Goal: Task Accomplishment & Management: Use online tool/utility

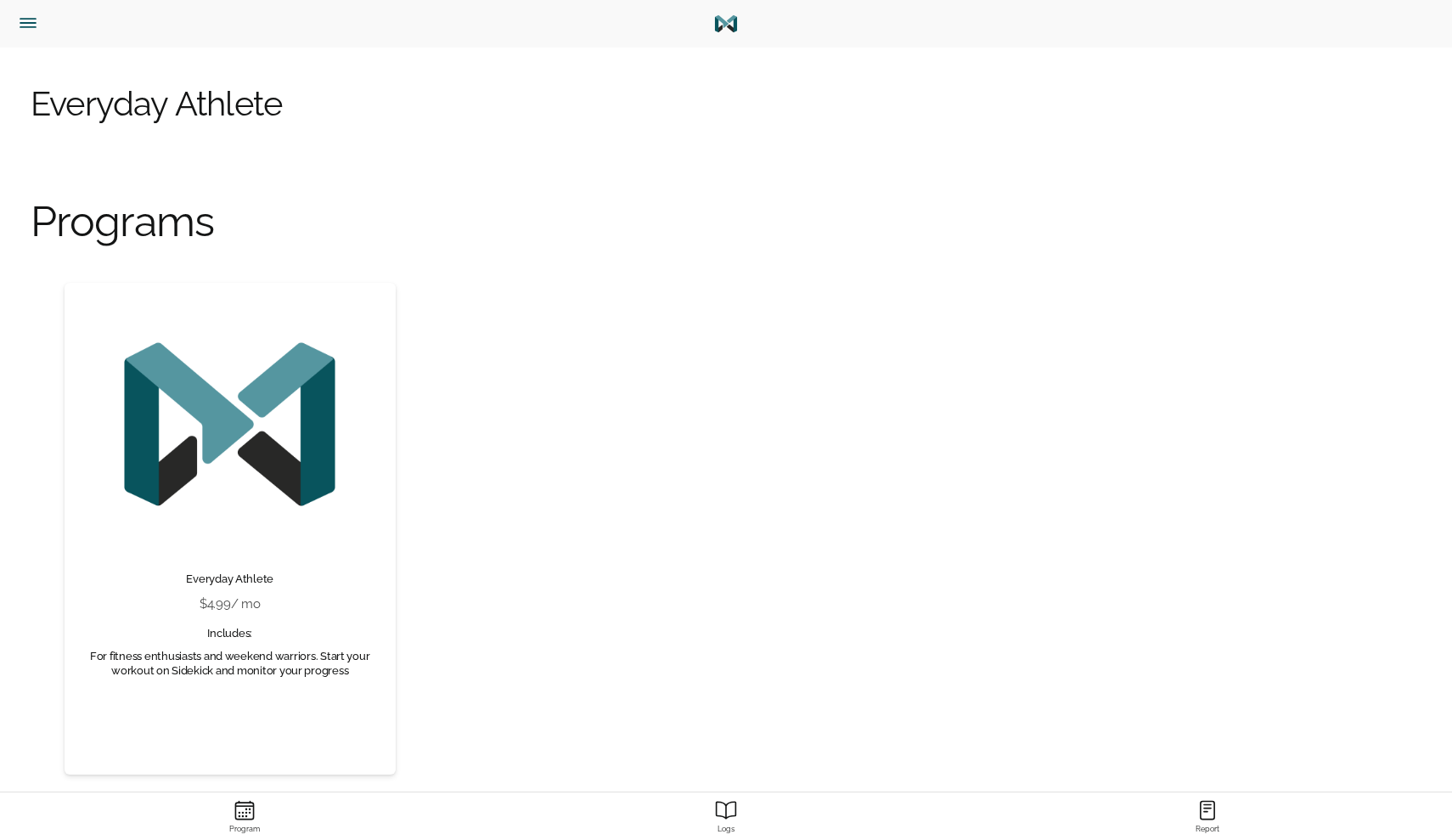
click at [27, 33] on button "button" at bounding box center [40, 24] width 68 height 48
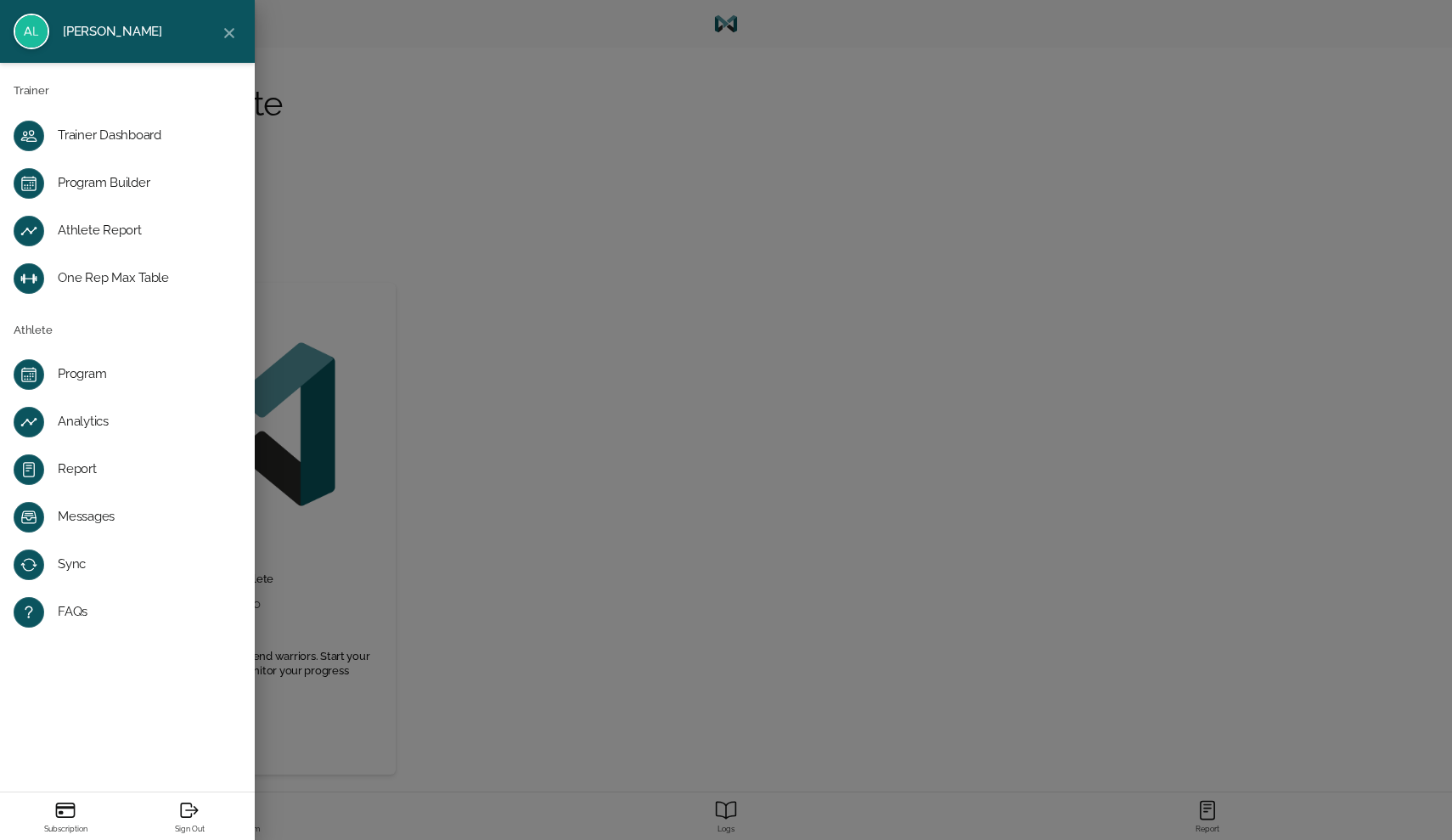
click at [108, 190] on div "Program Builder" at bounding box center [141, 184] width 167 height 17
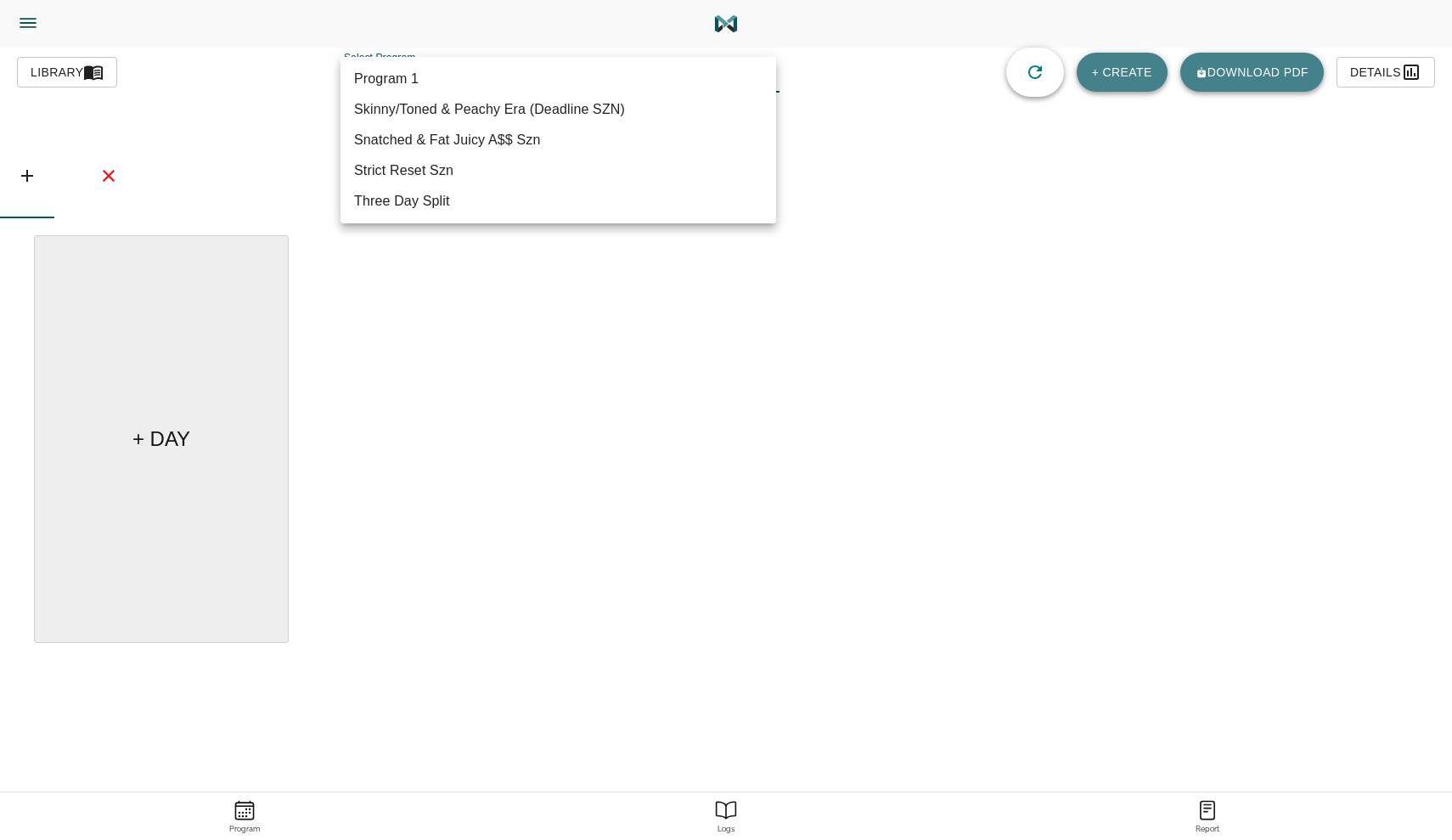
click at [379, 80] on body "[PERSON_NAME] Trainer Trainer Dashboard Program Builder Athlete Report One Rep …" at bounding box center [726, 467] width 1452 height 935
click at [385, 102] on li "Skinny/Toned & Peachy Era (Deadline SZN)" at bounding box center [558, 109] width 436 height 31
type input "619"
type input "Skinny/Toned & Peachy Era (Deadline SZN)"
type textarea "Focus on weight loss/fat loss & toning. 1 hr 15 min max."
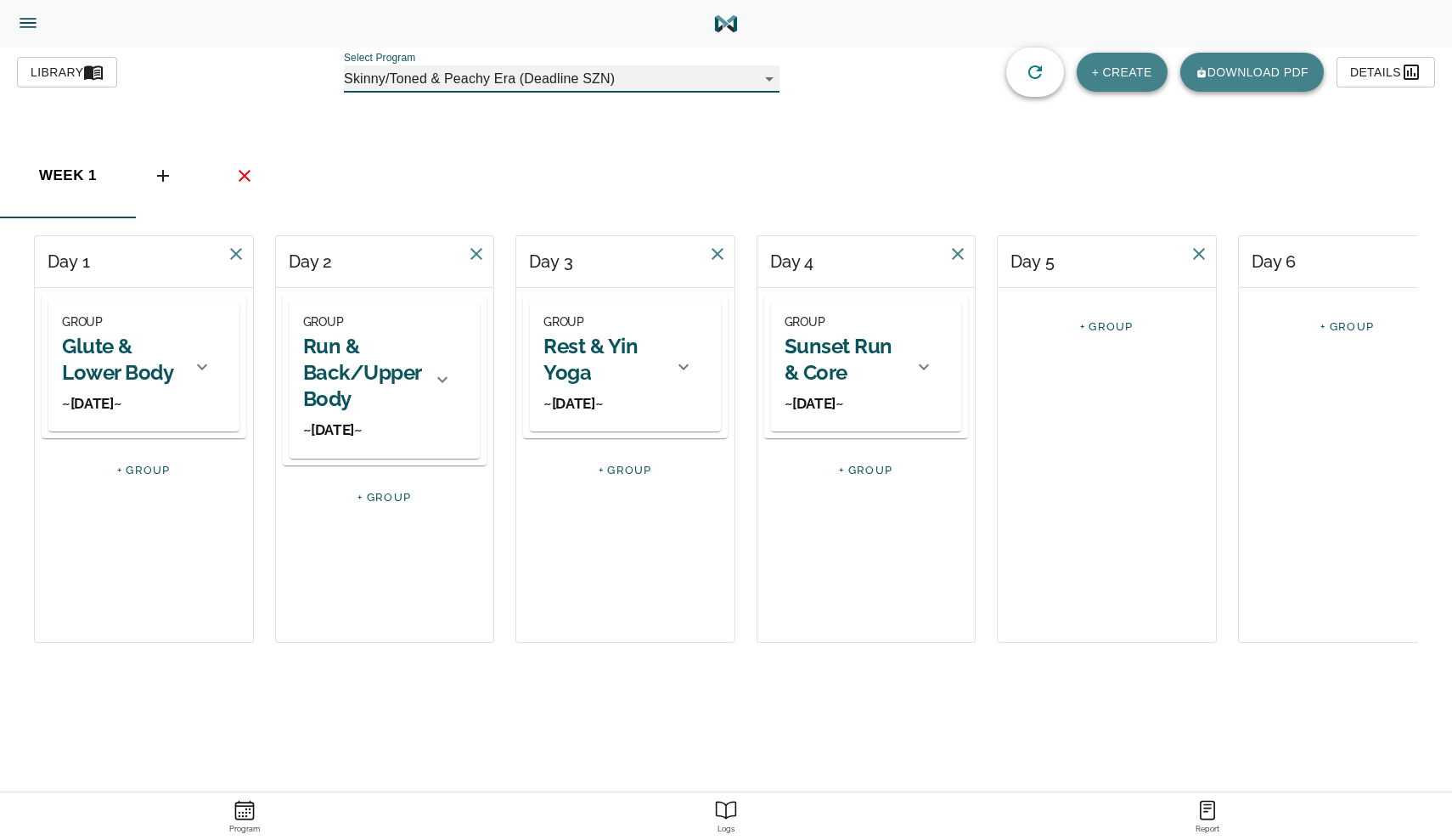
click at [628, 374] on h2 "Rest & Yin Yoga" at bounding box center [603, 360] width 120 height 53
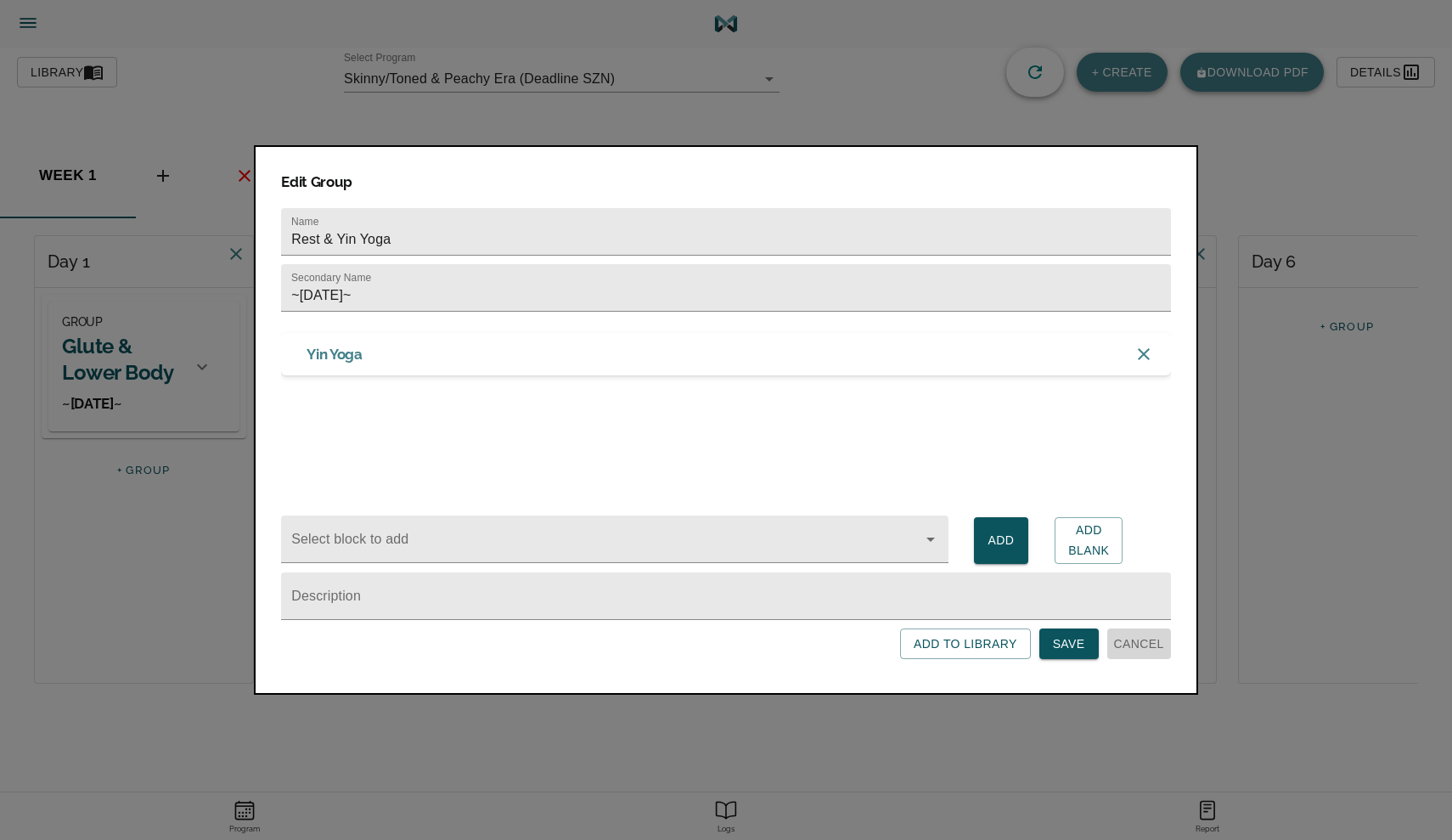
click at [1133, 645] on span "Cancel" at bounding box center [1139, 643] width 50 height 21
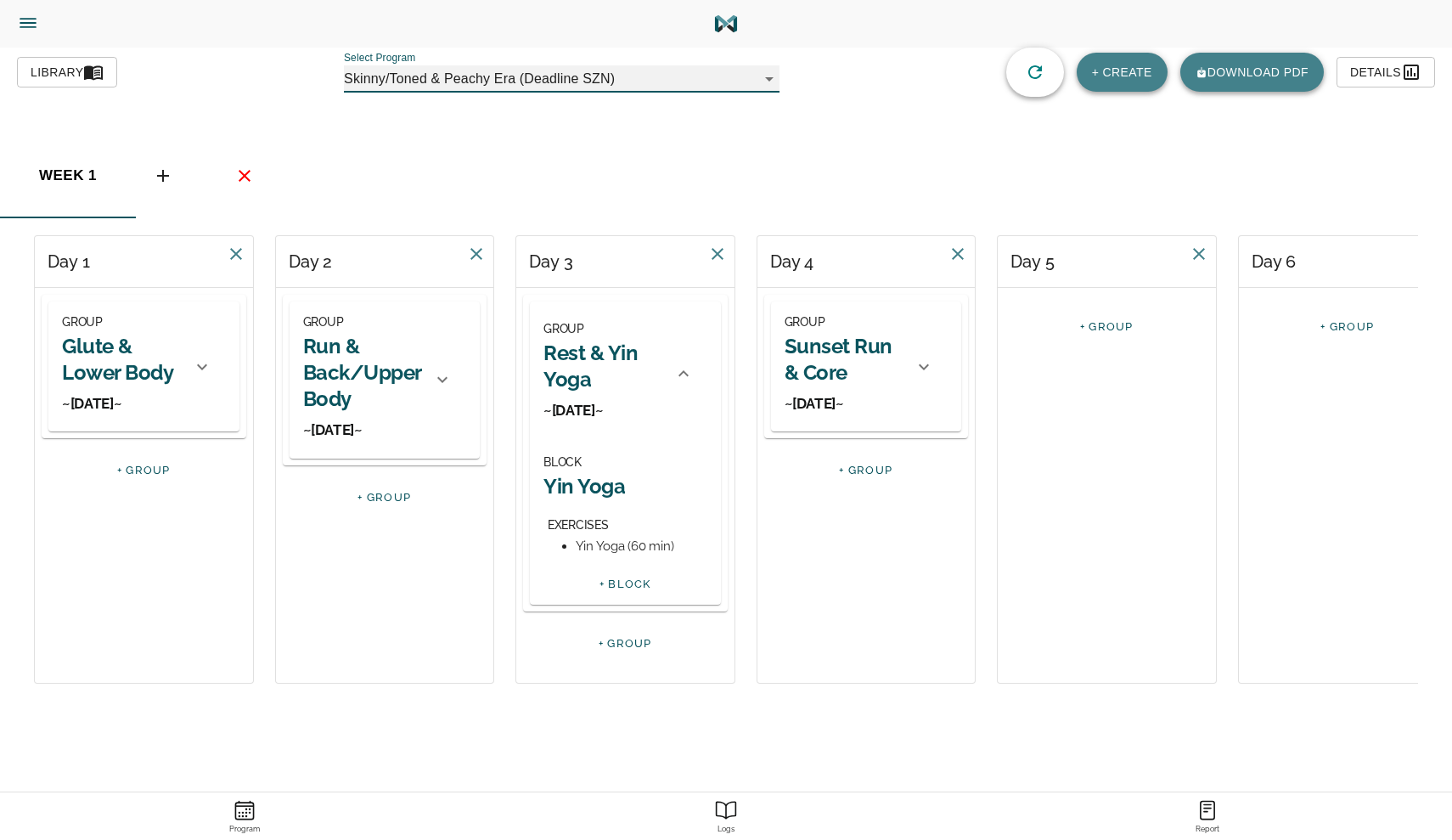
click at [194, 368] on icon at bounding box center [203, 367] width 21 height 21
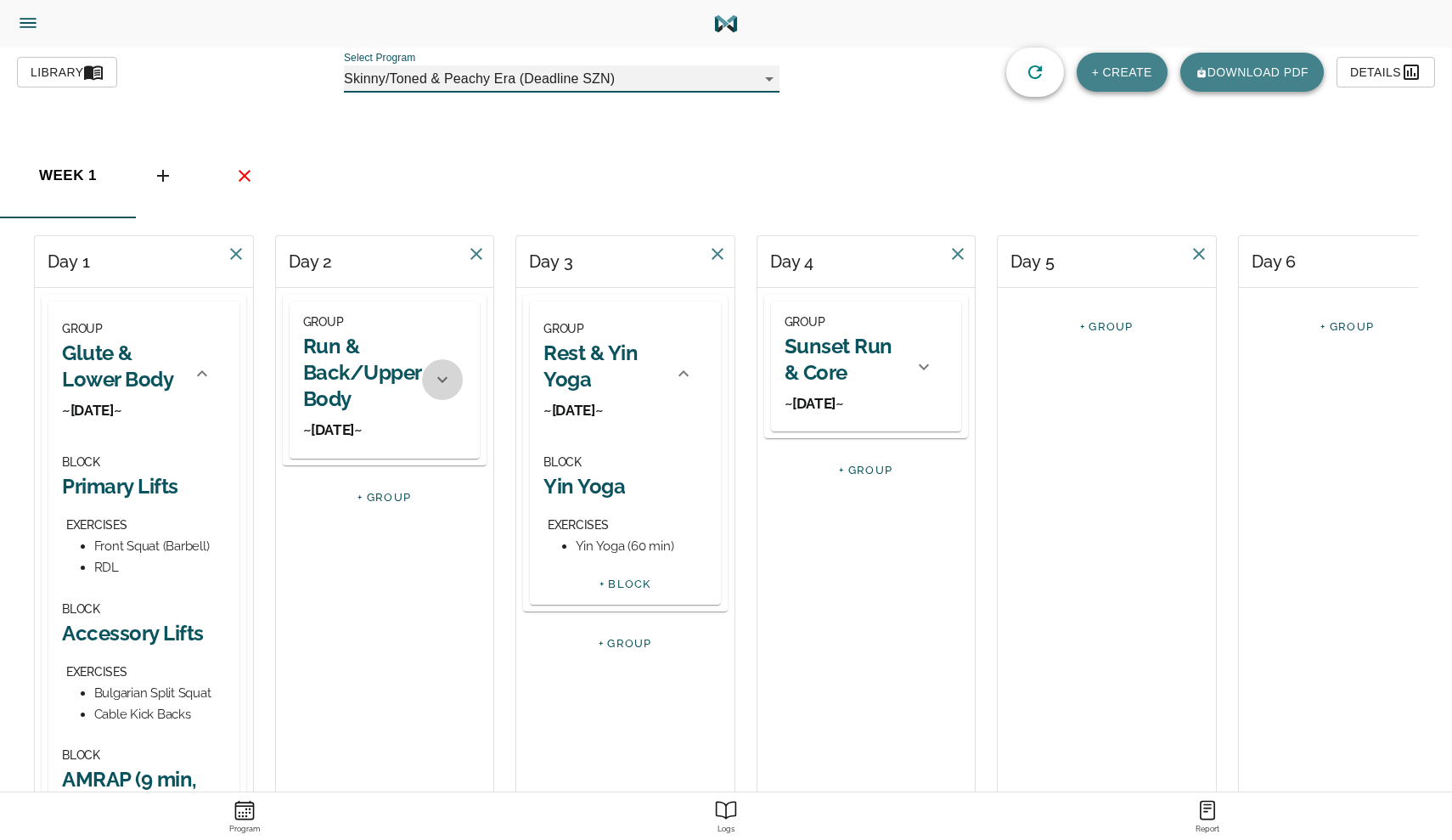
click at [444, 378] on icon at bounding box center [443, 379] width 21 height 21
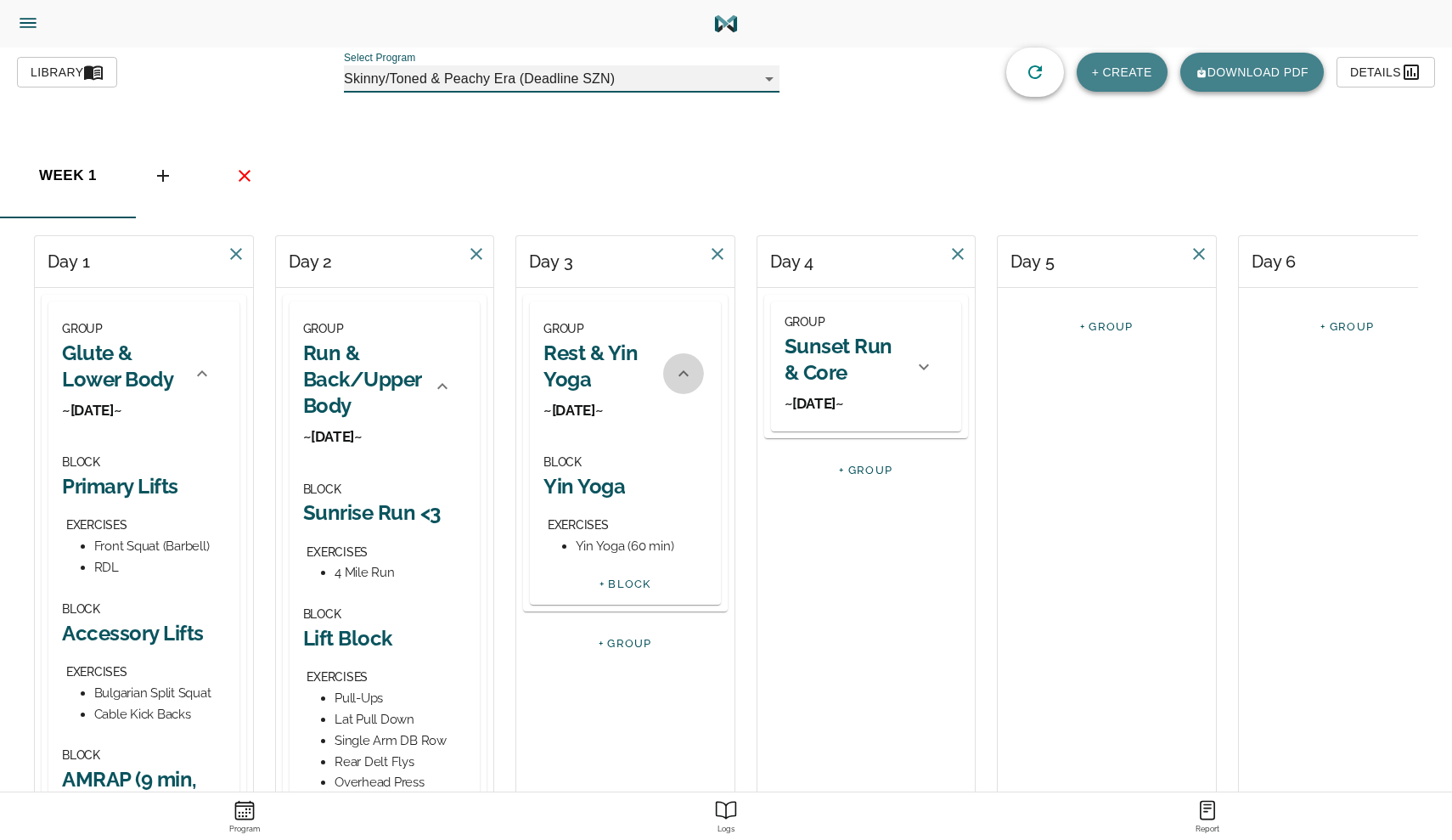
click at [685, 375] on icon at bounding box center [684, 373] width 21 height 21
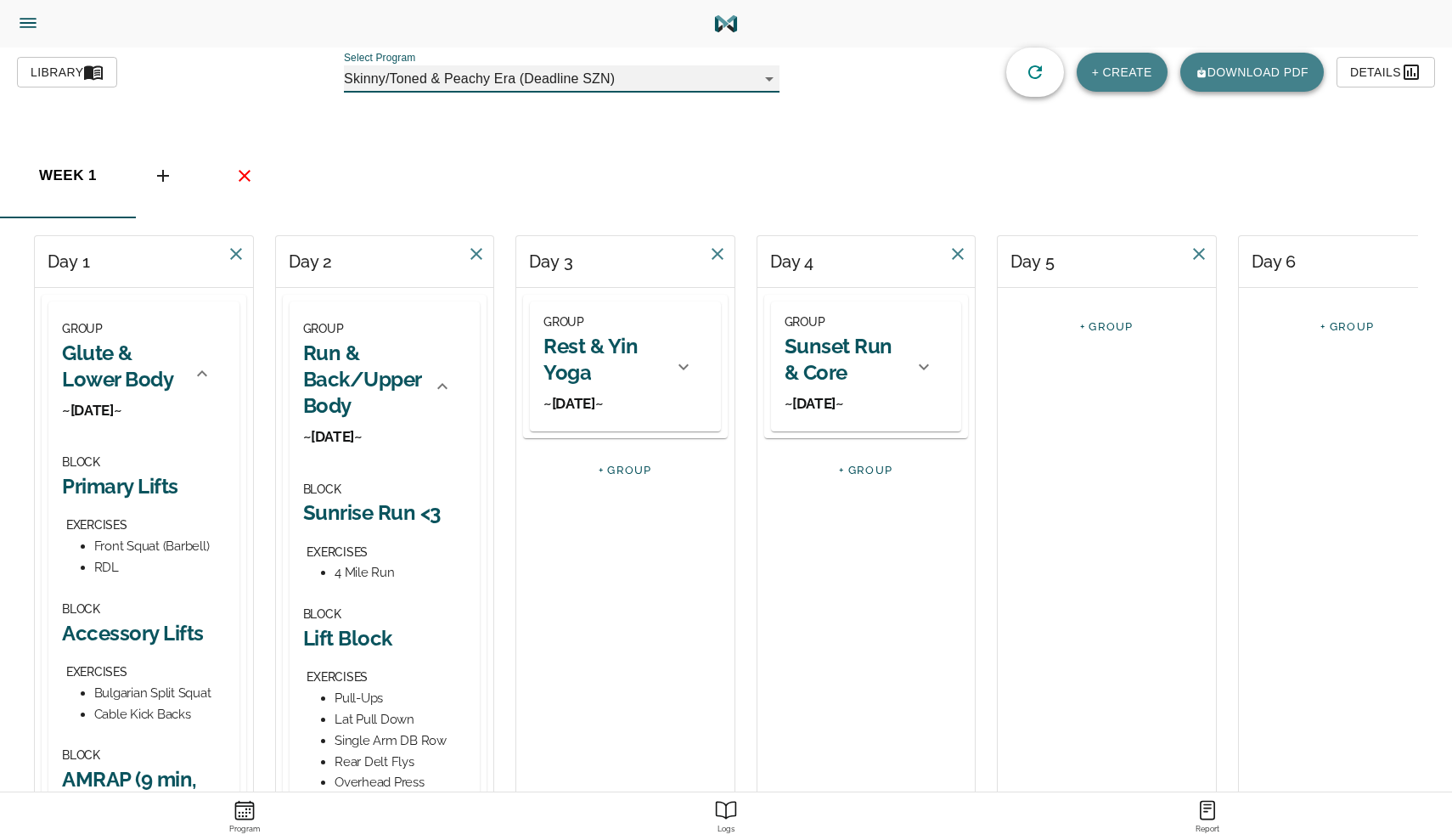
click at [685, 375] on icon at bounding box center [684, 367] width 21 height 21
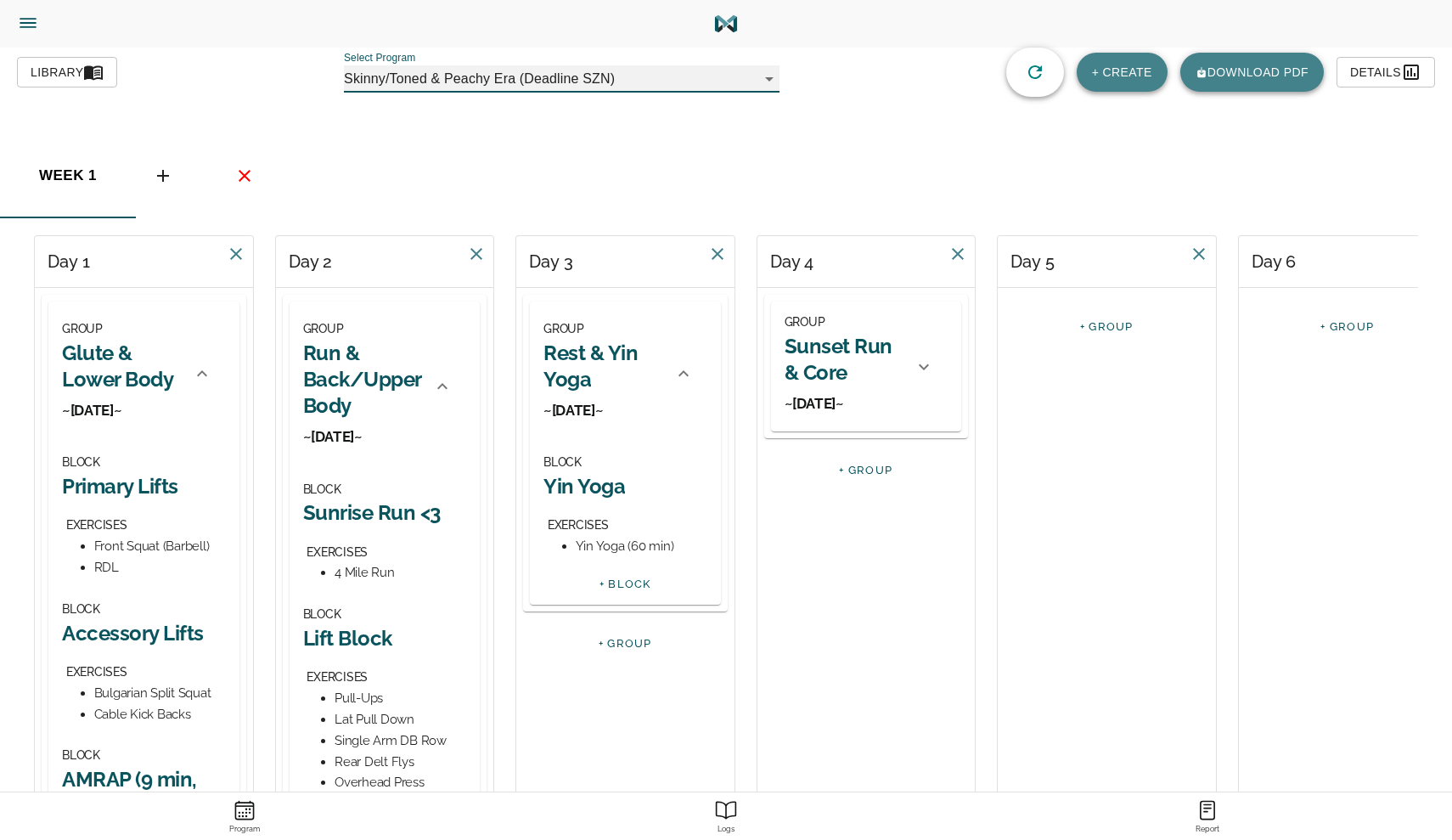
click at [921, 366] on icon at bounding box center [924, 366] width 10 height 6
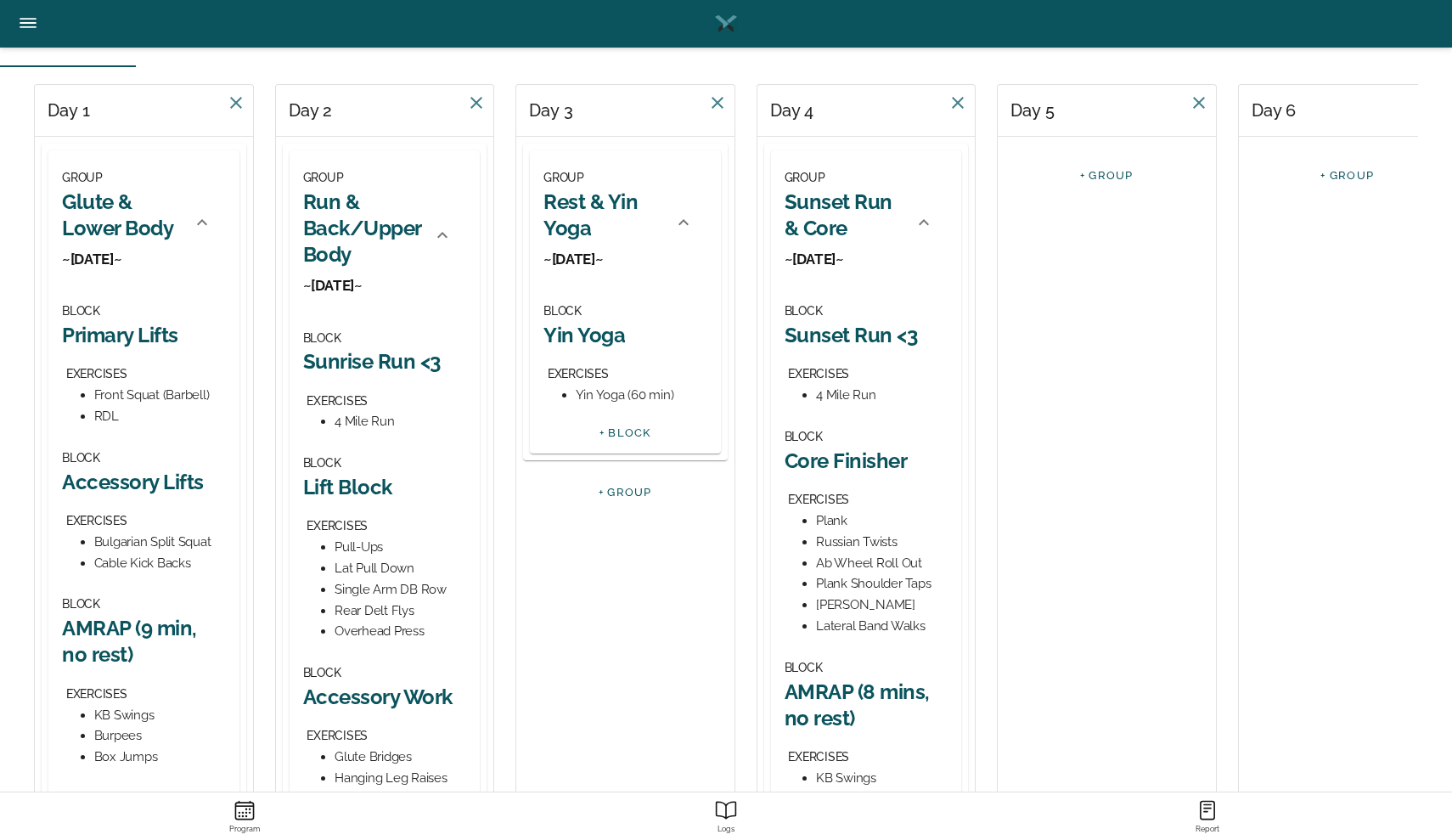
scroll to position [151, 0]
